Goal: Information Seeking & Learning: Learn about a topic

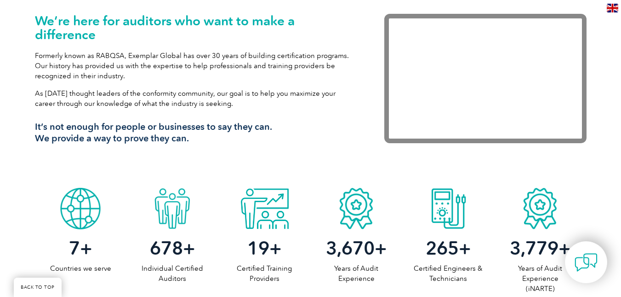
scroll to position [230, 0]
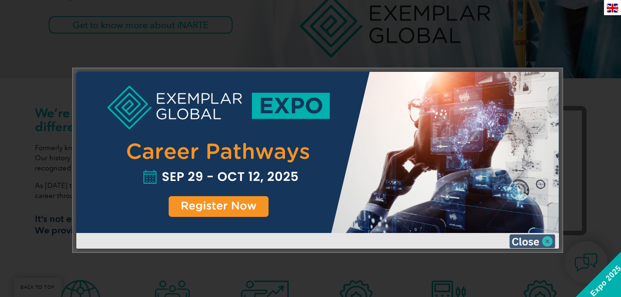
click at [547, 240] on img at bounding box center [532, 241] width 46 height 14
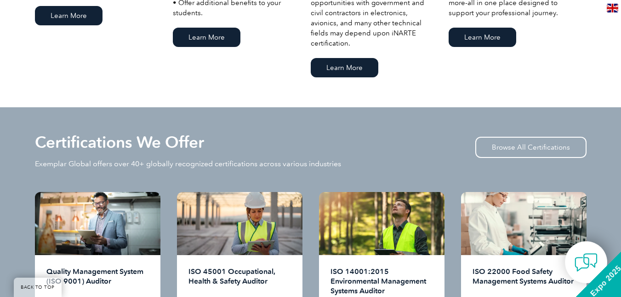
scroll to position [781, 0]
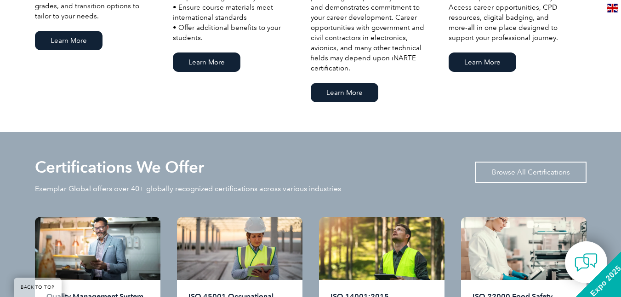
click at [530, 166] on link "Browse All Certifications" at bounding box center [530, 171] width 111 height 21
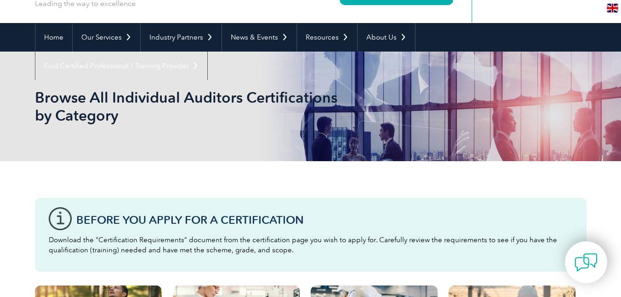
scroll to position [46, 0]
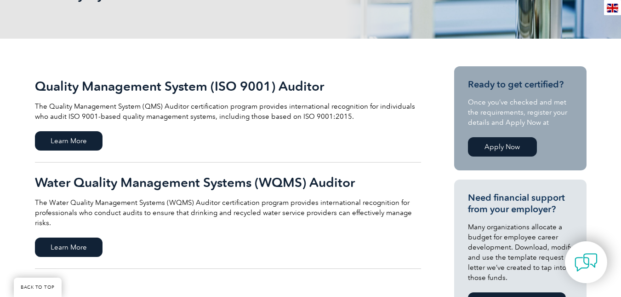
scroll to position [129, 0]
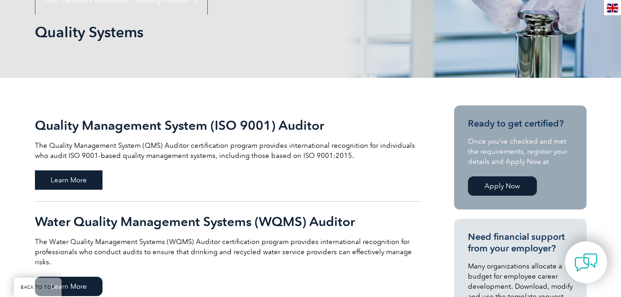
click at [76, 182] on span "Learn More" at bounding box center [69, 179] width 68 height 19
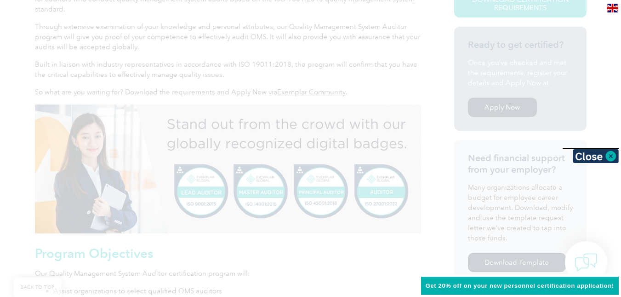
scroll to position [276, 0]
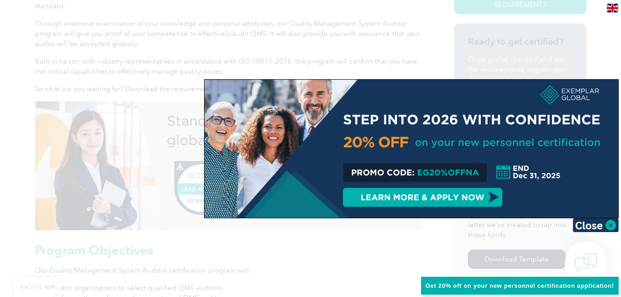
click at [615, 154] on div at bounding box center [412, 149] width 414 height 138
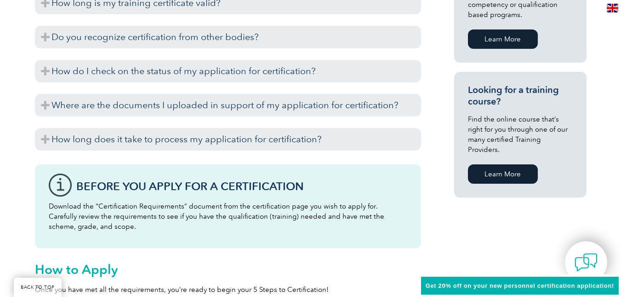
scroll to position [460, 0]
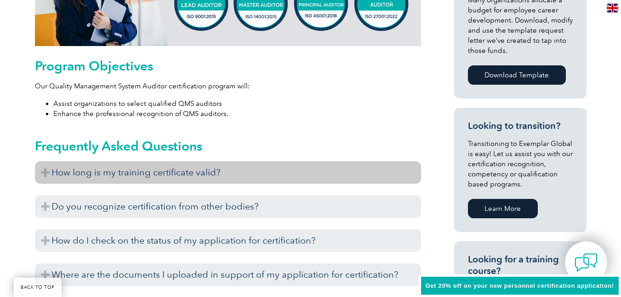
click at [376, 171] on h3 "How long is my training certificate valid?" at bounding box center [228, 172] width 386 height 23
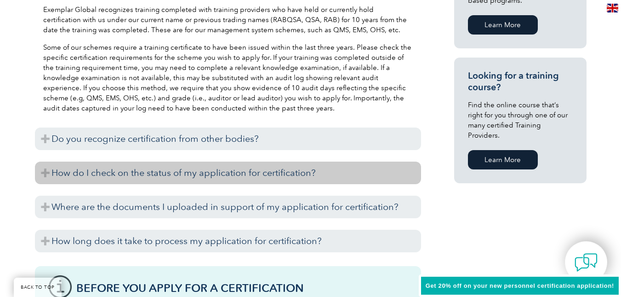
scroll to position [644, 0]
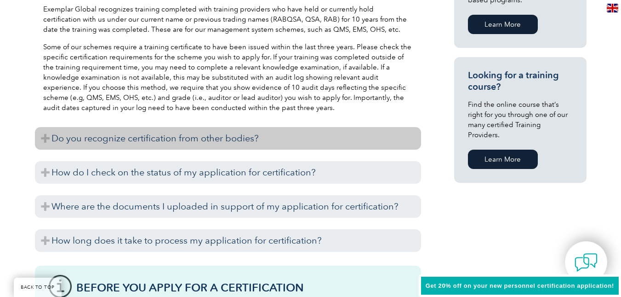
click at [249, 136] on h3 "Do you recognize certification from other bodies?" at bounding box center [228, 138] width 386 height 23
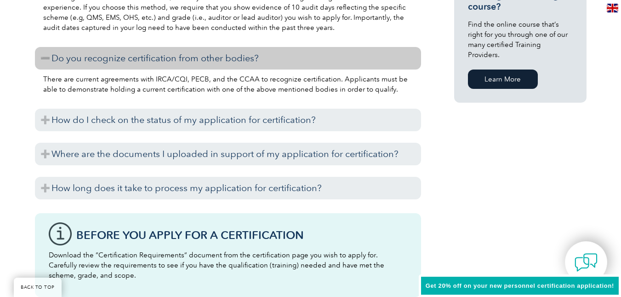
scroll to position [736, 0]
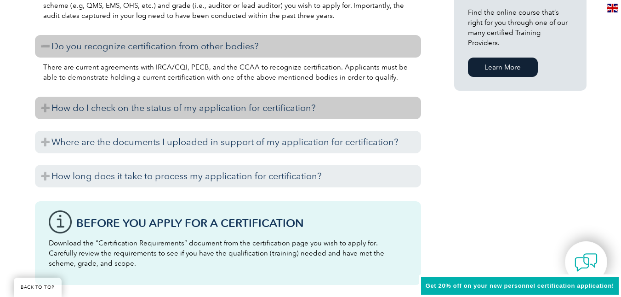
click at [254, 107] on h3 "How do I check on the status of my application for certification?" at bounding box center [228, 108] width 386 height 23
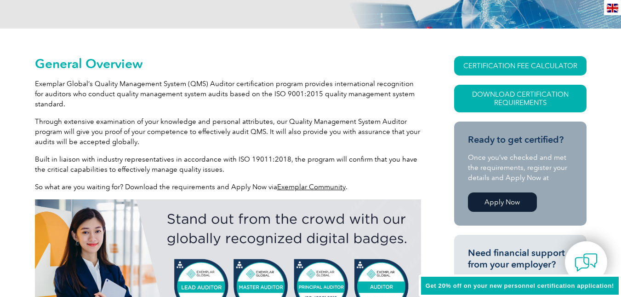
scroll to position [0, 0]
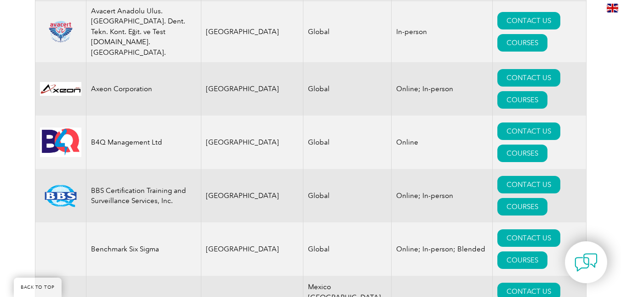
scroll to position [1681, 0]
